Goal: Transaction & Acquisition: Subscribe to service/newsletter

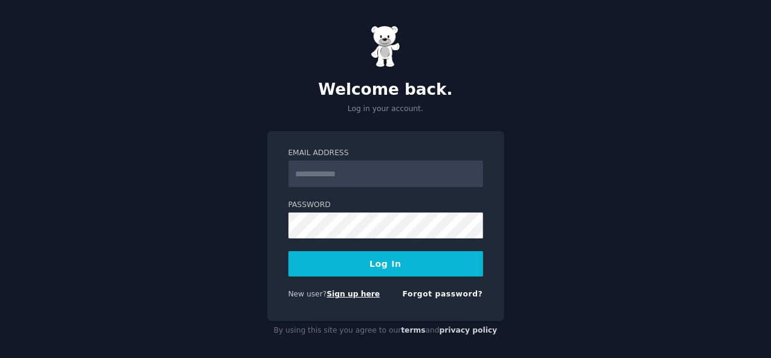
click at [350, 290] on link "Sign up here" at bounding box center [352, 294] width 53 height 8
click at [372, 170] on input "Email Address" at bounding box center [385, 174] width 195 height 27
type input "**********"
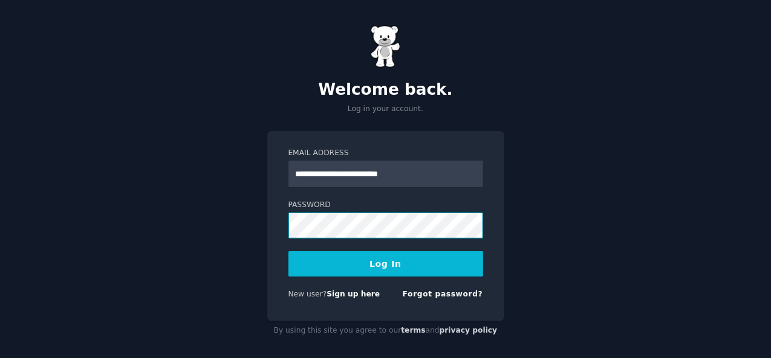
click at [288, 251] on button "Log In" at bounding box center [385, 263] width 195 height 25
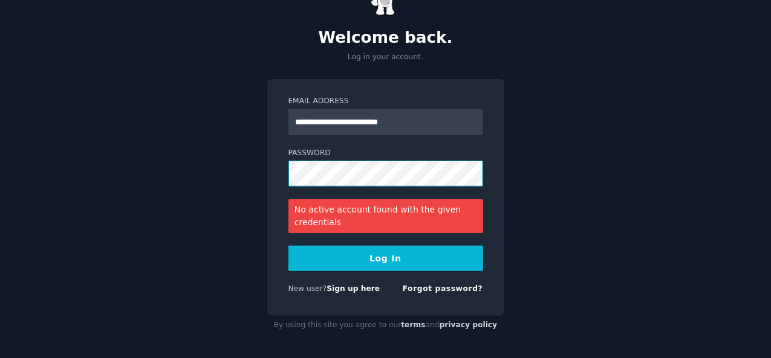
scroll to position [53, 0]
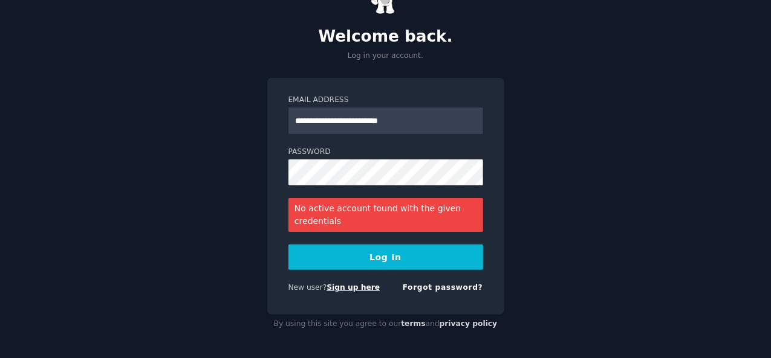
click at [349, 286] on link "Sign up here" at bounding box center [352, 287] width 53 height 8
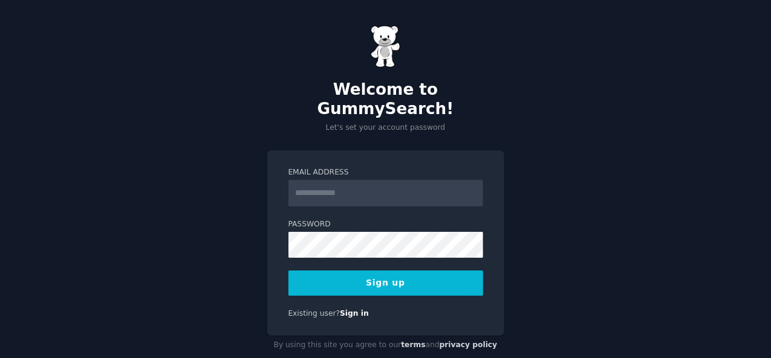
click at [348, 180] on input "Email Address" at bounding box center [385, 193] width 195 height 27
type input "**********"
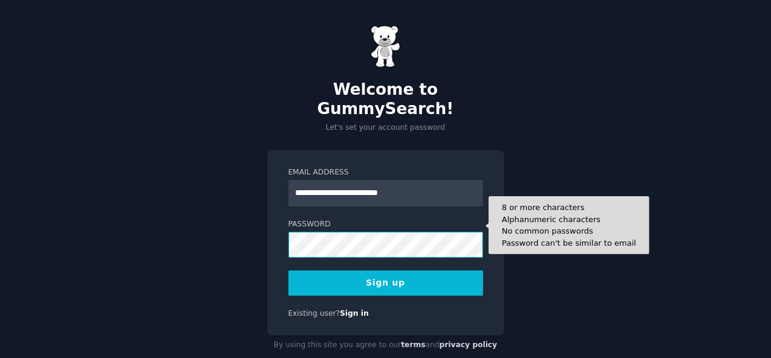
click at [288, 271] on button "Sign up" at bounding box center [385, 283] width 195 height 25
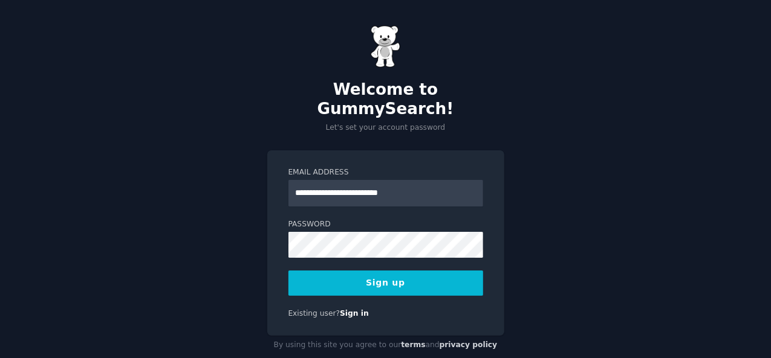
click at [322, 271] on button "Sign up" at bounding box center [385, 283] width 195 height 25
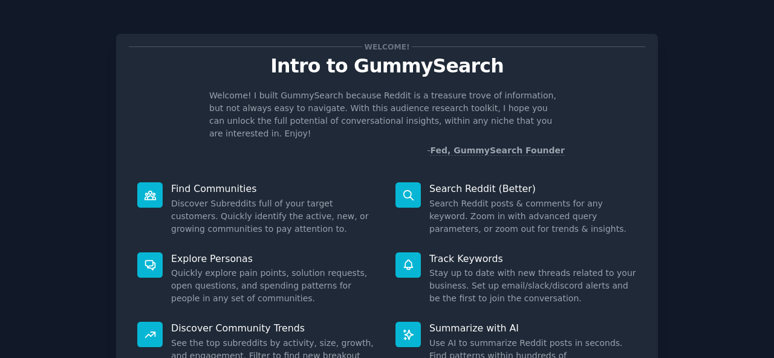
scroll to position [114, 0]
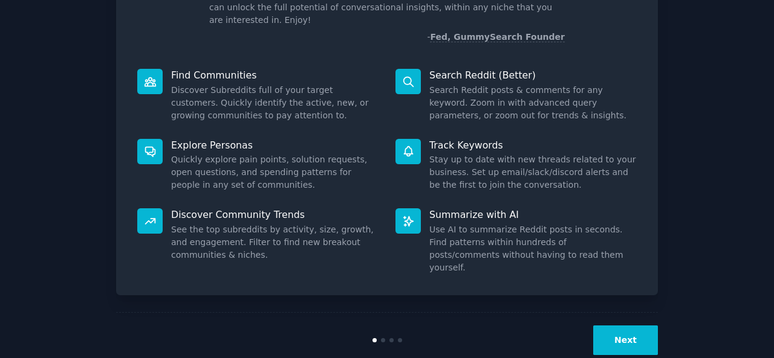
click at [638, 326] on button "Next" at bounding box center [625, 341] width 65 height 30
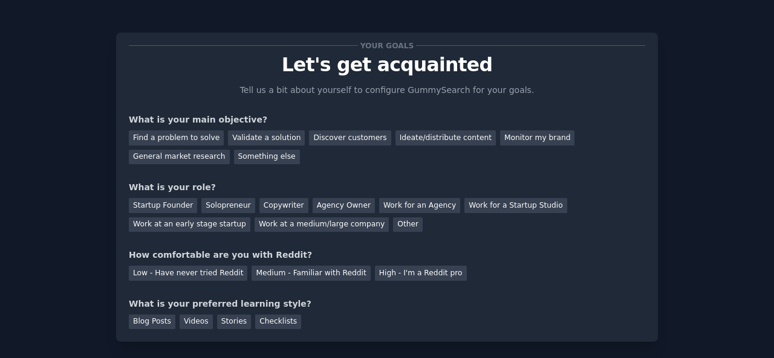
scroll to position [74, 0]
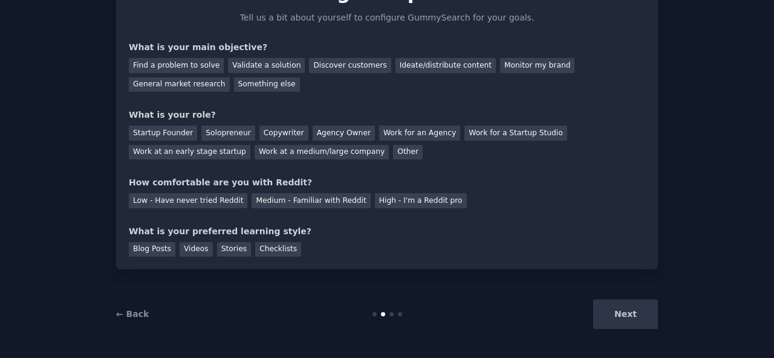
click at [625, 315] on div "Next" at bounding box center [567, 315] width 181 height 30
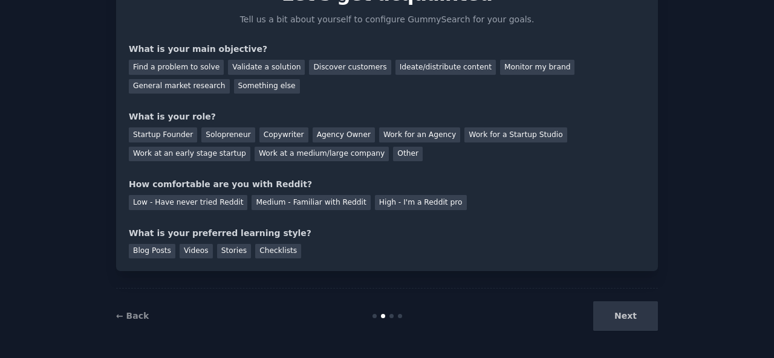
scroll to position [0, 0]
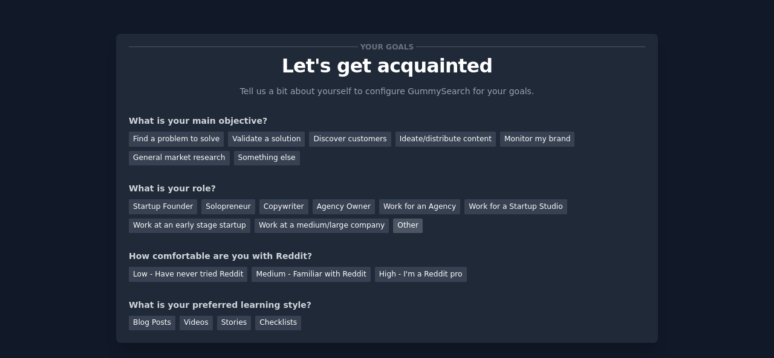
click at [393, 229] on div "Other" at bounding box center [408, 226] width 30 height 15
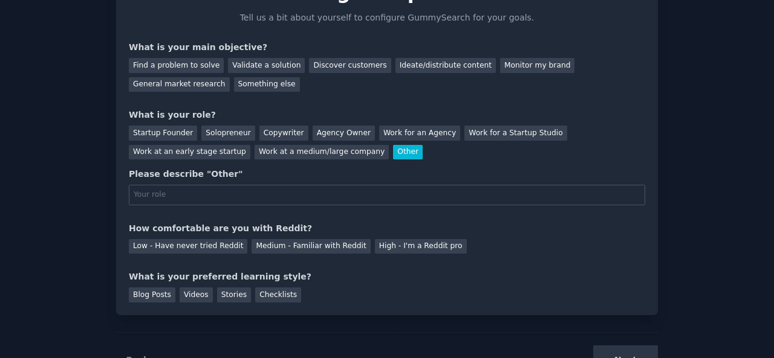
scroll to position [73, 0]
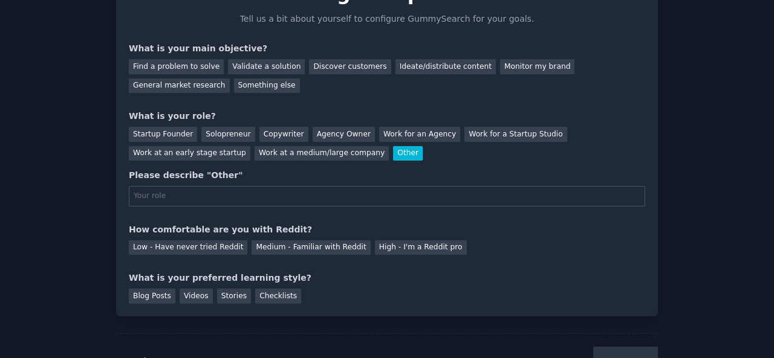
click at [393, 152] on div "Other" at bounding box center [408, 153] width 30 height 15
click at [270, 132] on div "Copywriter" at bounding box center [283, 134] width 49 height 15
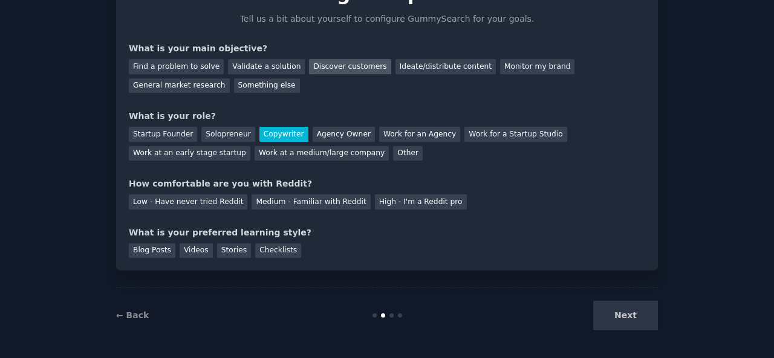
click at [320, 62] on div "Discover customers" at bounding box center [350, 66] width 82 height 15
click at [311, 199] on div "Medium - Familiar with Reddit" at bounding box center [310, 202] width 118 height 15
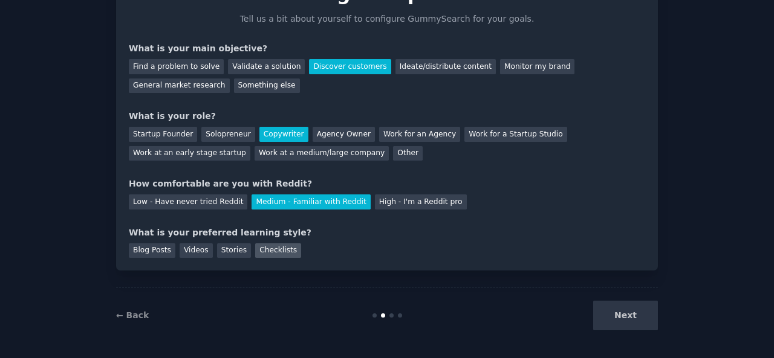
click at [256, 249] on div "Checklists" at bounding box center [278, 251] width 46 height 15
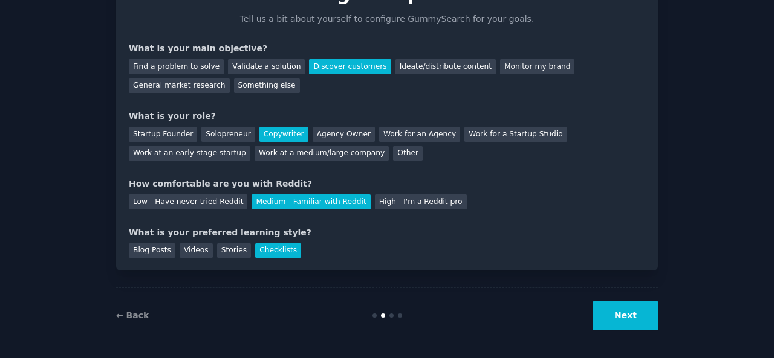
click at [625, 306] on button "Next" at bounding box center [625, 316] width 65 height 30
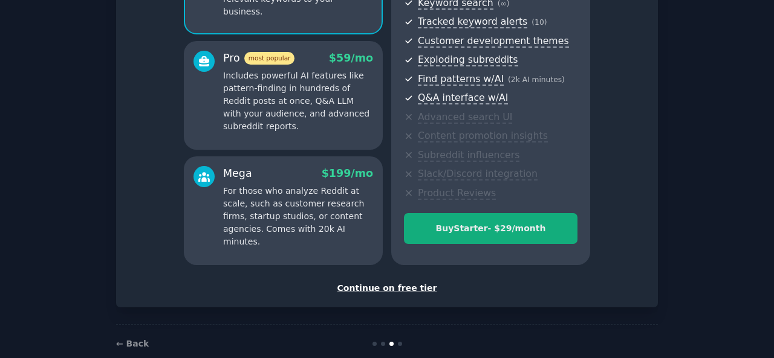
scroll to position [181, 0]
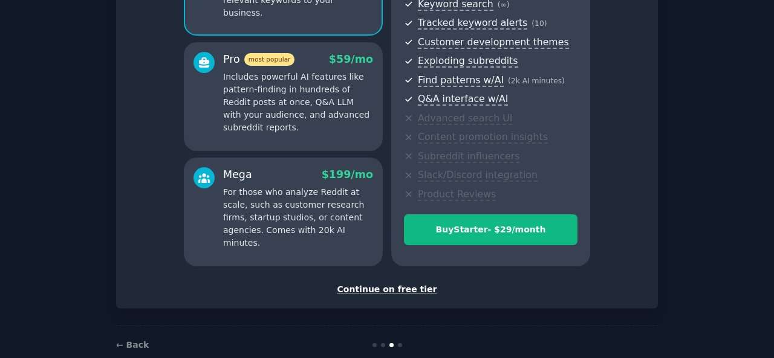
click at [393, 287] on div "Continue on free tier" at bounding box center [387, 289] width 516 height 13
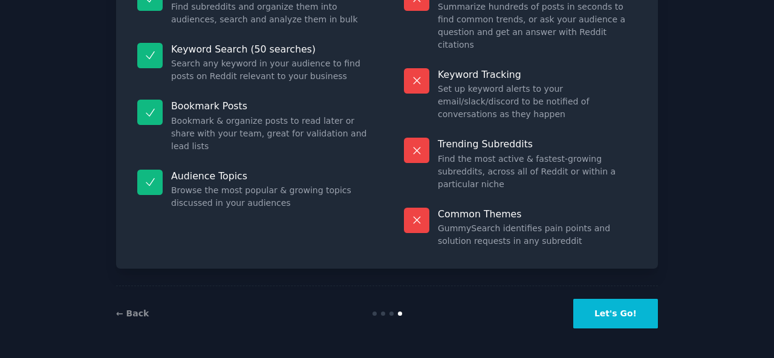
scroll to position [112, 0]
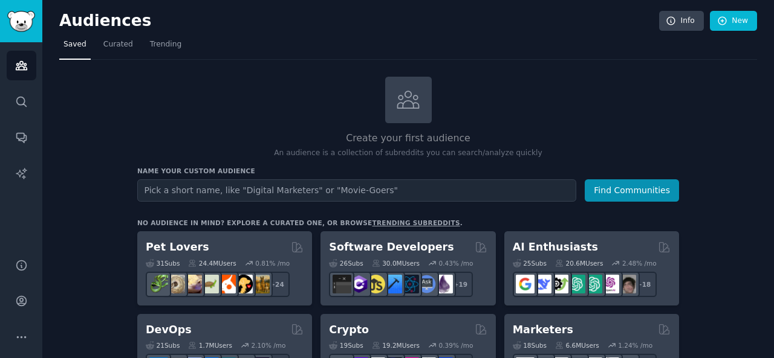
click at [292, 182] on input "text" at bounding box center [356, 190] width 439 height 22
click at [584, 179] on button "Find Communities" at bounding box center [631, 190] width 94 height 22
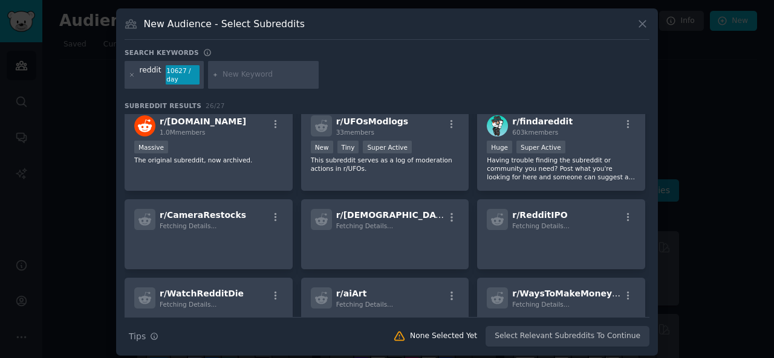
scroll to position [370, 0]
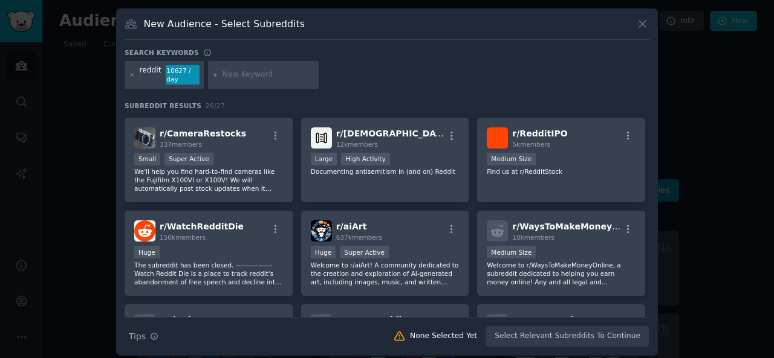
click at [644, 21] on icon at bounding box center [642, 24] width 13 height 13
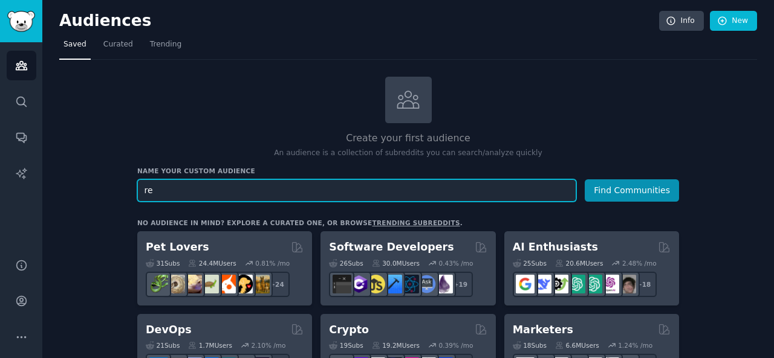
type input "r"
type input "trending topic on reddit"
click at [584, 179] on button "Find Communities" at bounding box center [631, 190] width 94 height 22
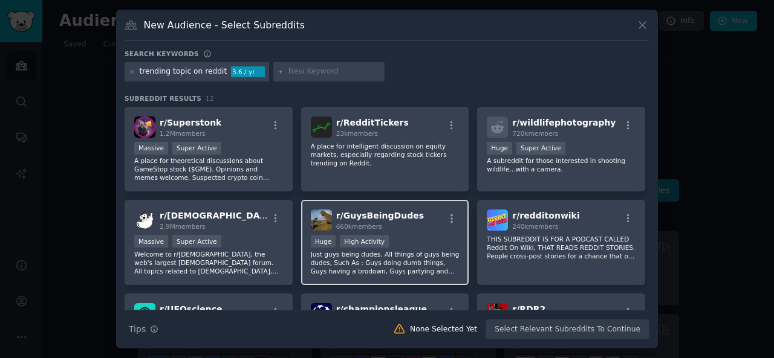
click at [353, 219] on span "r/ GuysBeingDudes" at bounding box center [380, 216] width 88 height 10
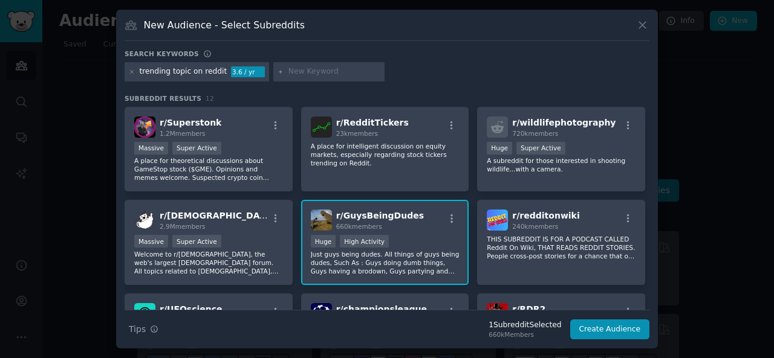
click at [323, 218] on img at bounding box center [321, 220] width 21 height 21
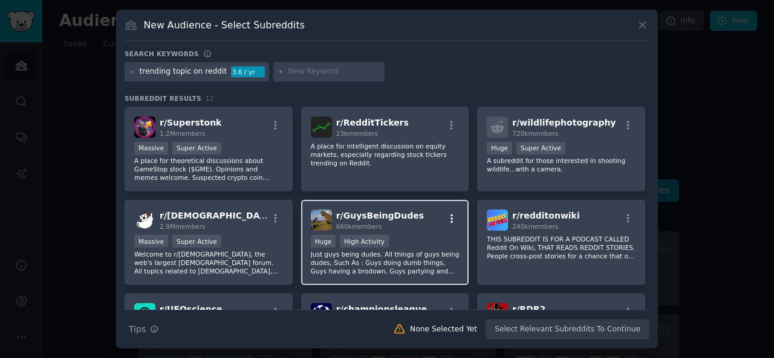
click at [448, 217] on icon "button" at bounding box center [451, 218] width 11 height 11
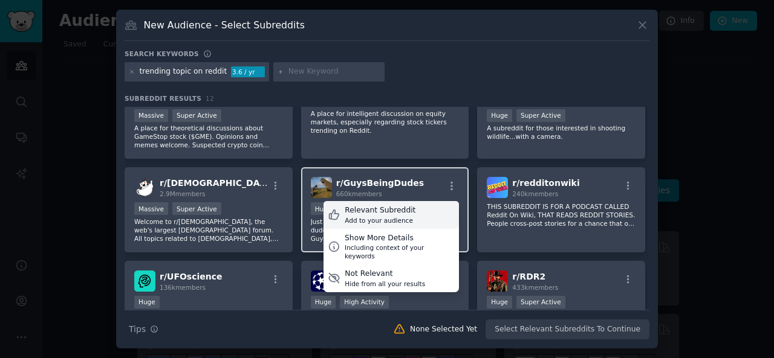
scroll to position [33, 0]
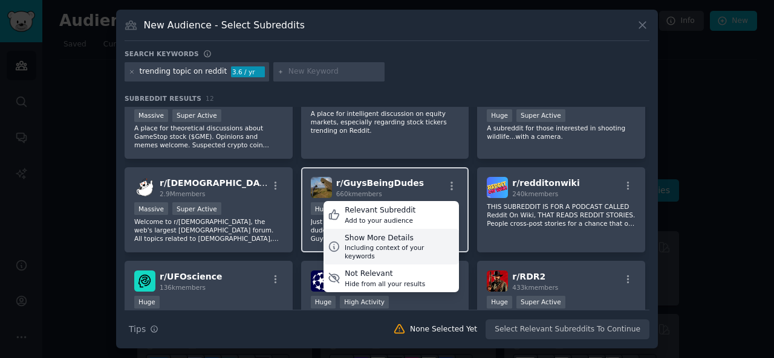
click at [373, 241] on div "Show More Details" at bounding box center [399, 238] width 110 height 11
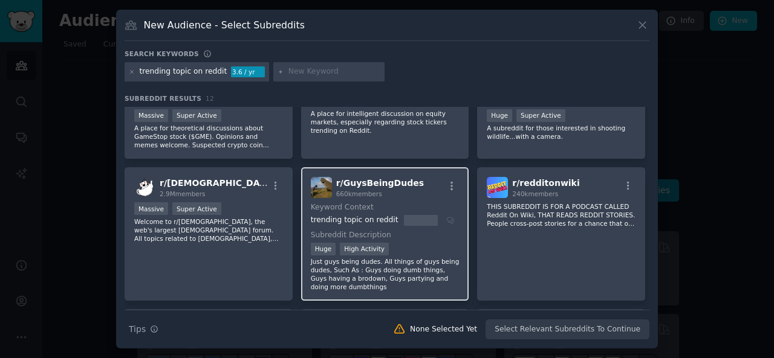
click at [366, 259] on p "Just guys being dudes. All things of guys being dudes, Such As : Guys doing dum…" at bounding box center [385, 274] width 149 height 34
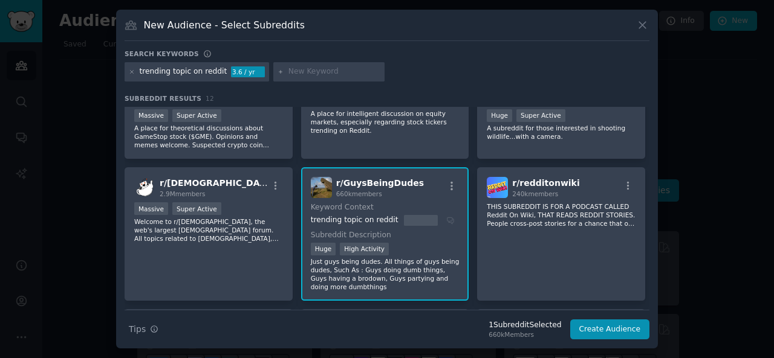
click at [358, 259] on p "Just guys being dudes. All things of guys being dudes, Such As : Guys doing dum…" at bounding box center [385, 274] width 149 height 34
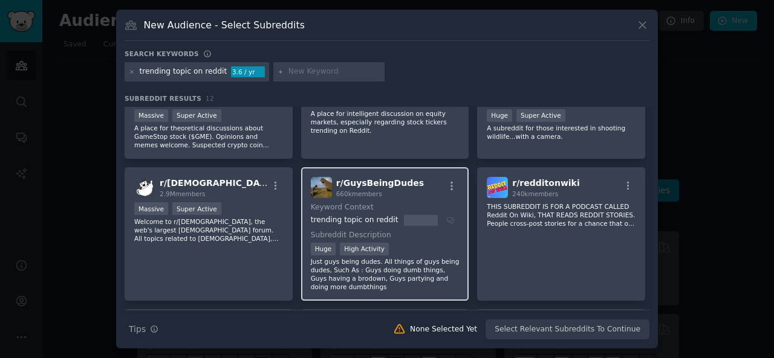
click at [359, 259] on p "Just guys being dudes. All things of guys being dudes, Such As : Guys doing dum…" at bounding box center [385, 274] width 149 height 34
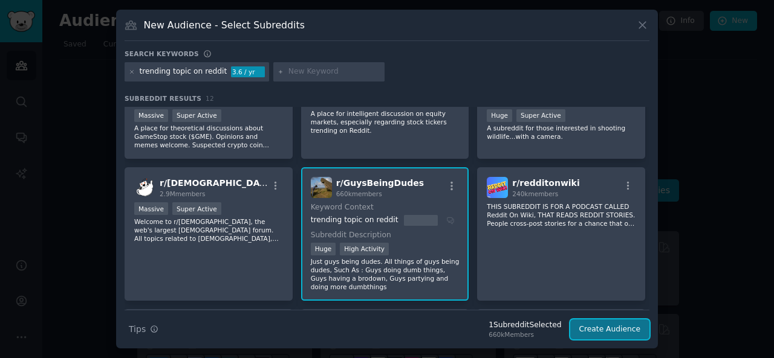
click at [618, 333] on button "Create Audience" at bounding box center [610, 330] width 80 height 21
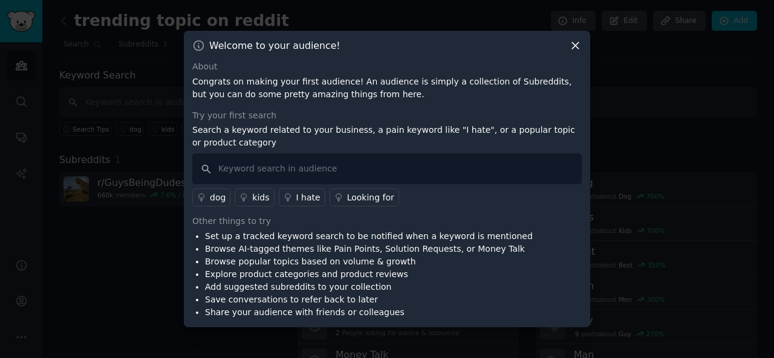
click at [212, 195] on div "dog" at bounding box center [218, 198] width 16 height 13
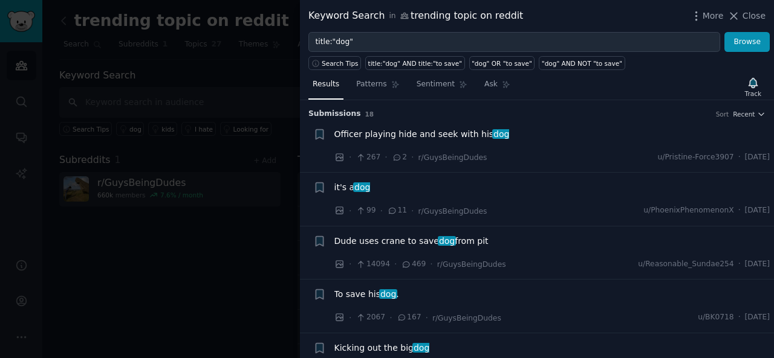
click at [459, 136] on span "Officer playing hide and seek with his dog" at bounding box center [421, 134] width 175 height 13
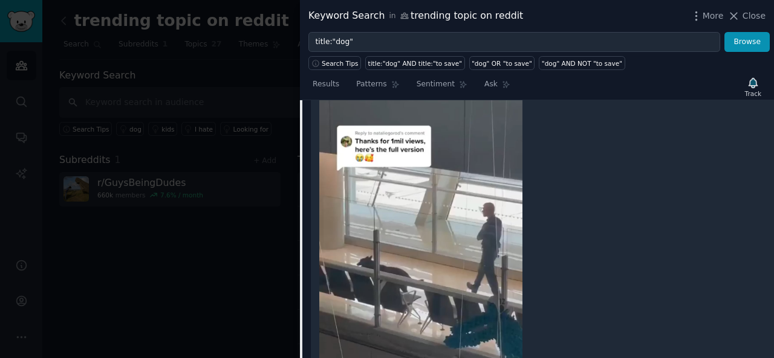
scroll to position [167, 0]
drag, startPoint x: 476, startPoint y: 237, endPoint x: 555, endPoint y: 292, distance: 96.4
click at [555, 292] on div at bounding box center [542, 255] width 446 height 378
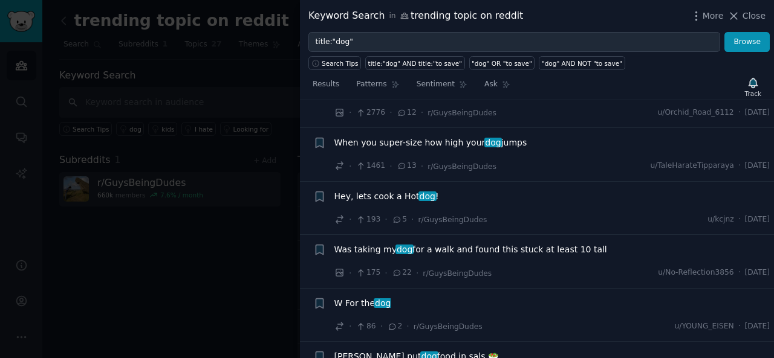
scroll to position [1061, 0]
click at [214, 270] on div at bounding box center [387, 179] width 774 height 358
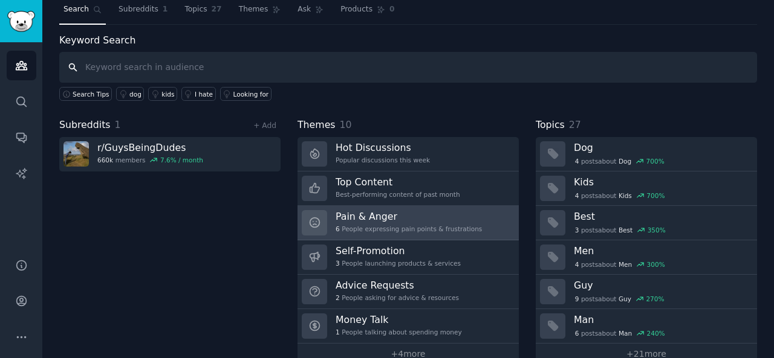
scroll to position [56, 0]
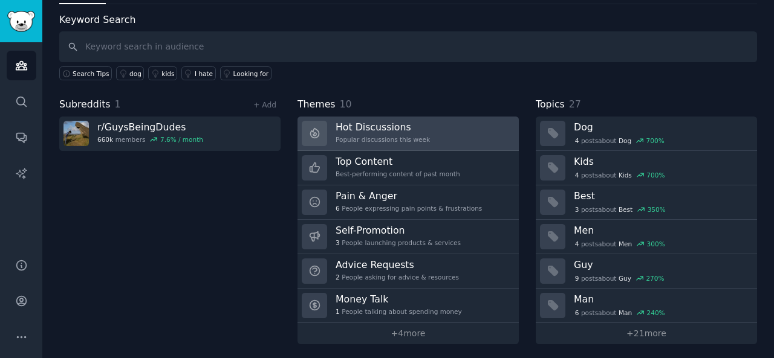
click at [398, 123] on h3 "Hot Discussions" at bounding box center [382, 127] width 94 height 13
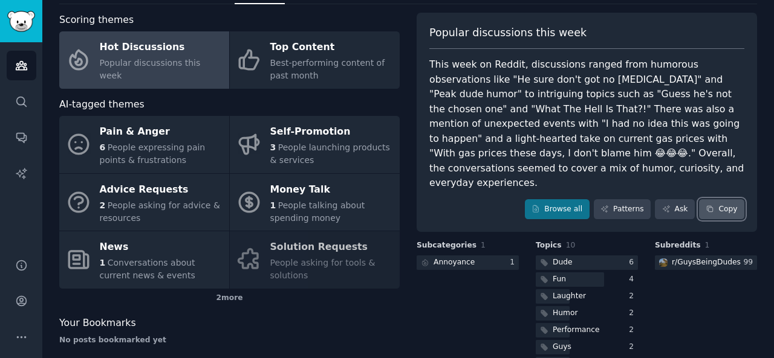
click at [714, 199] on button "Copy" at bounding box center [721, 209] width 45 height 21
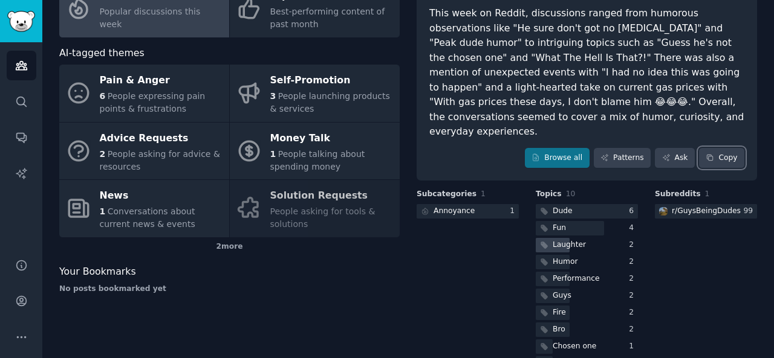
scroll to position [122, 0]
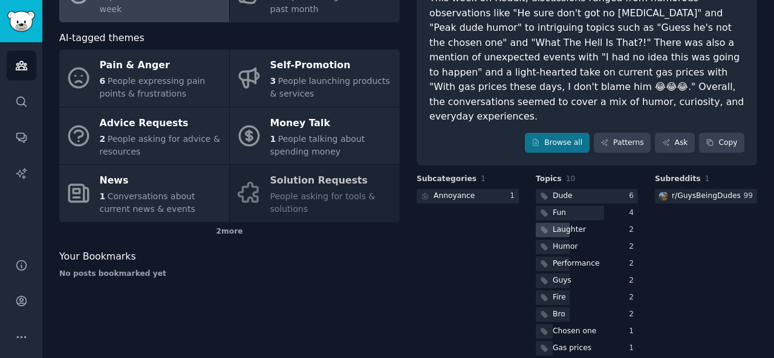
click at [568, 225] on div "Laughter" at bounding box center [568, 230] width 33 height 11
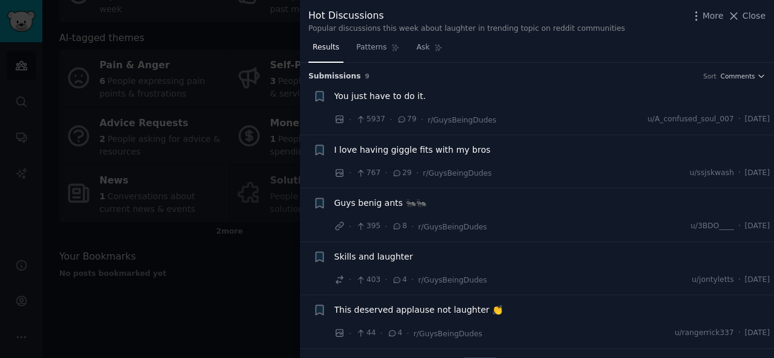
click at [453, 153] on span "I love having giggle fits with my bros" at bounding box center [412, 150] width 157 height 13
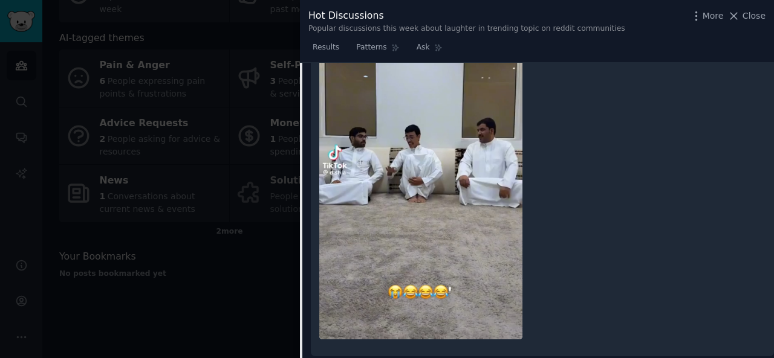
scroll to position [263, 0]
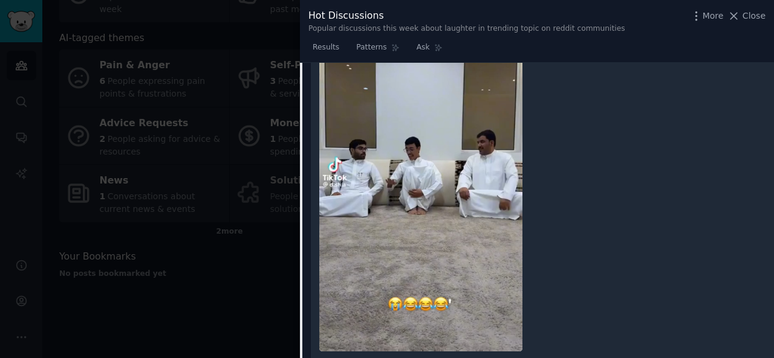
click at [434, 212] on img at bounding box center [420, 172] width 203 height 358
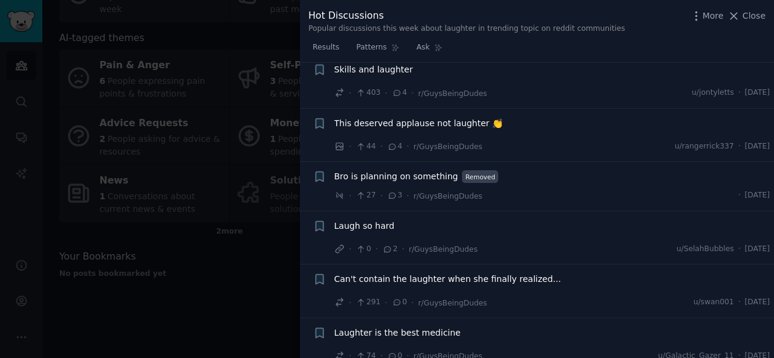
scroll to position [654, 0]
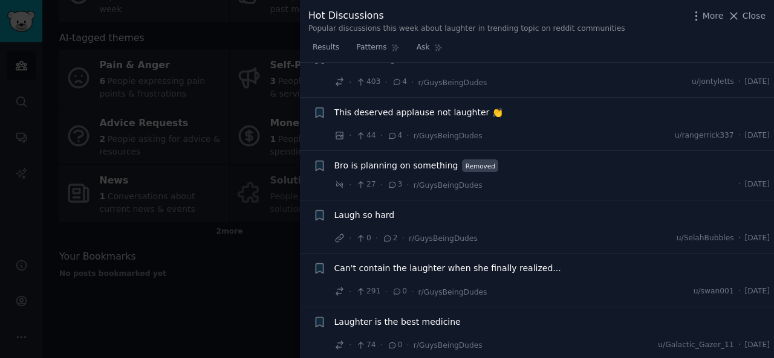
click at [382, 321] on span "Laughter is the best medicine" at bounding box center [397, 322] width 126 height 13
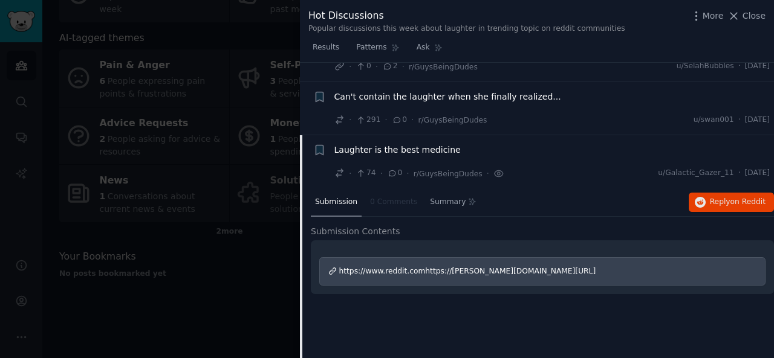
scroll to position [380, 0]
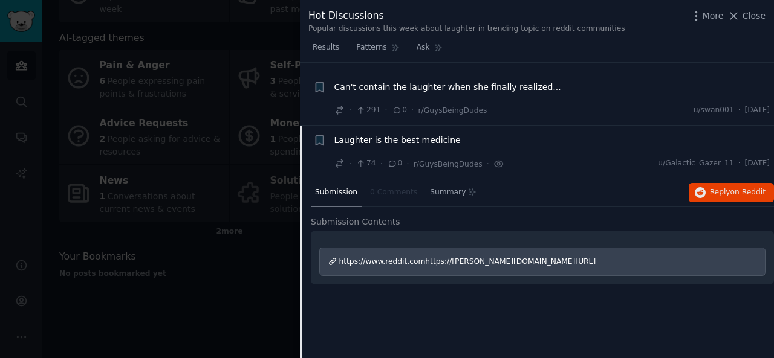
click at [422, 260] on span "https://www.reddit.comhttps://[PERSON_NAME][DOMAIN_NAME][URL]" at bounding box center [467, 261] width 257 height 8
click at [743, 19] on button "Close" at bounding box center [746, 16] width 38 height 13
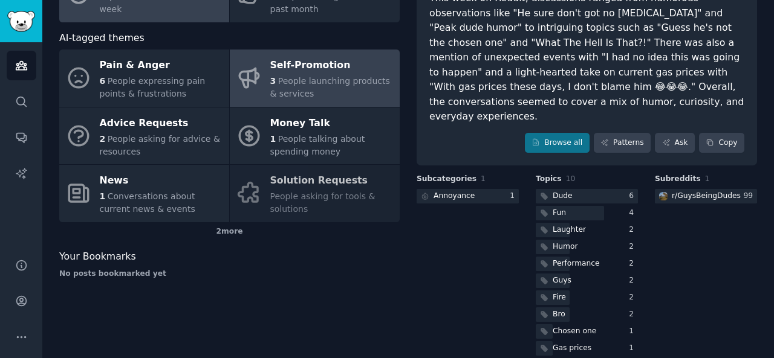
click at [303, 84] on span "People launching products & services" at bounding box center [330, 87] width 120 height 22
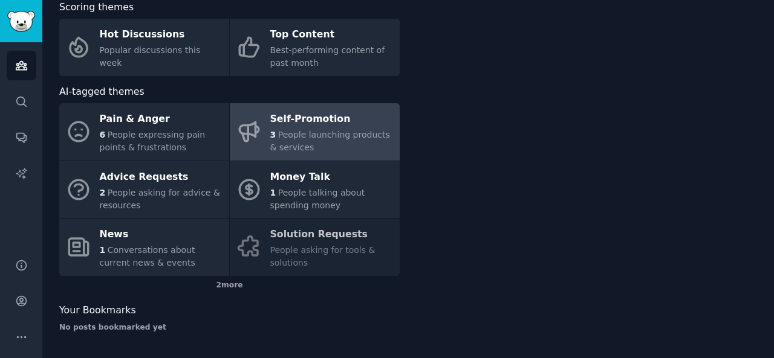
scroll to position [68, 0]
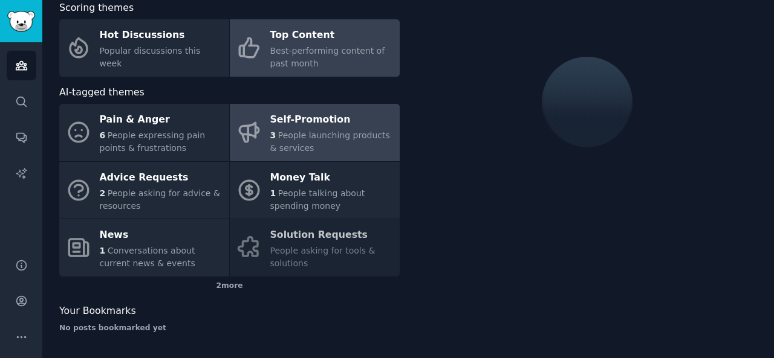
click at [296, 48] on span "Best-performing content of past month" at bounding box center [327, 57] width 115 height 22
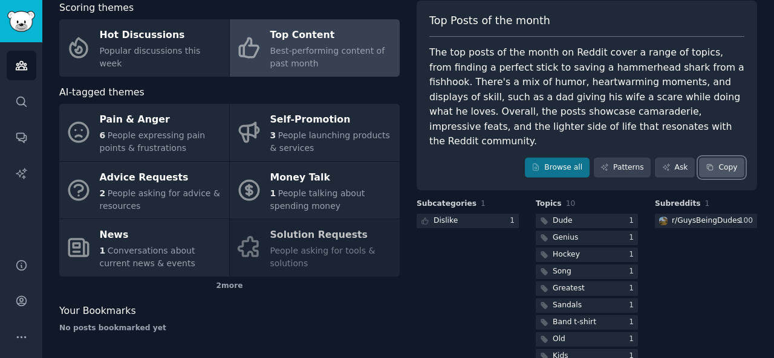
click at [723, 158] on button "Copy" at bounding box center [721, 168] width 45 height 21
